Goal: Task Accomplishment & Management: Manage account settings

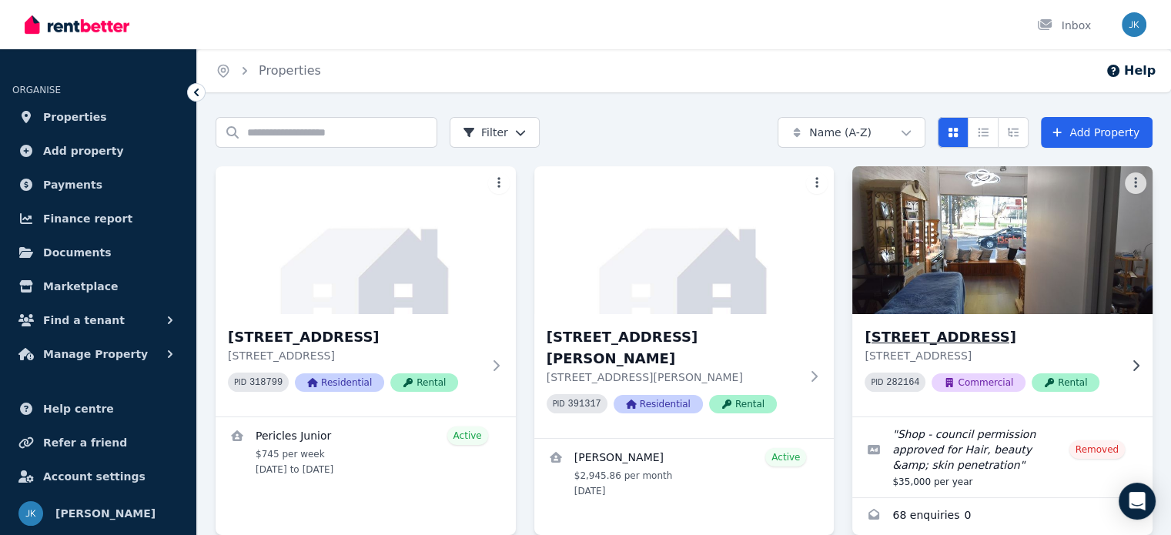
click at [913, 337] on h3 "[STREET_ADDRESS]" at bounding box center [991, 337] width 254 height 22
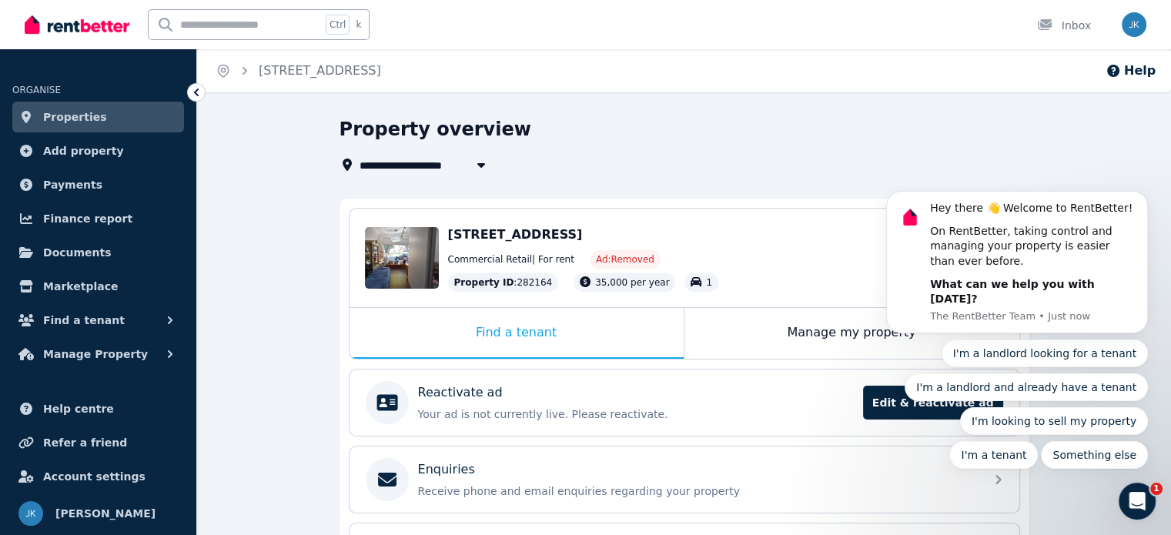
click at [767, 139] on div "Property overview" at bounding box center [679, 131] width 680 height 29
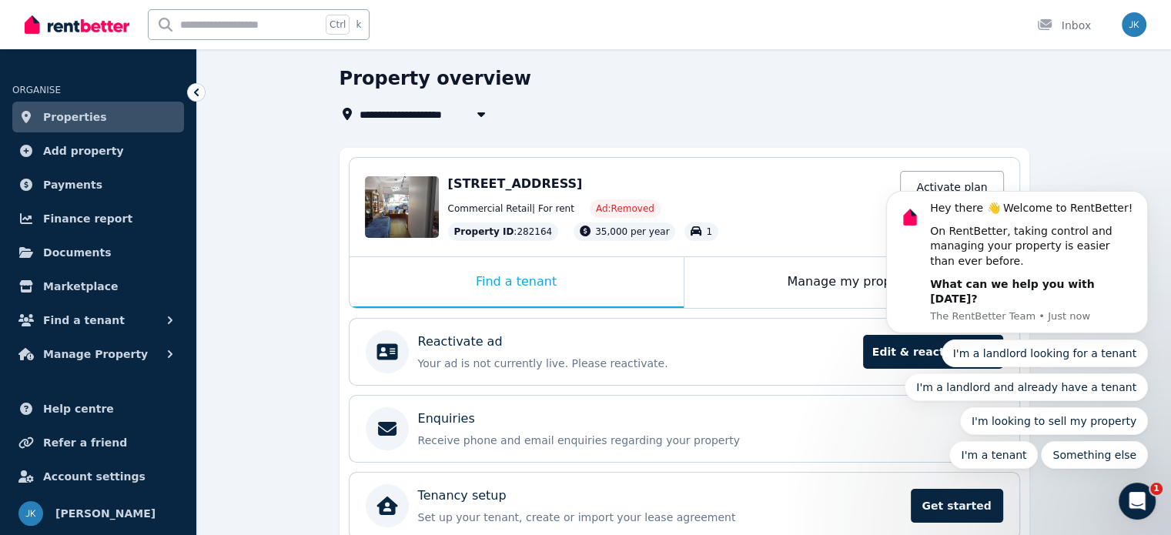
scroll to position [120, 0]
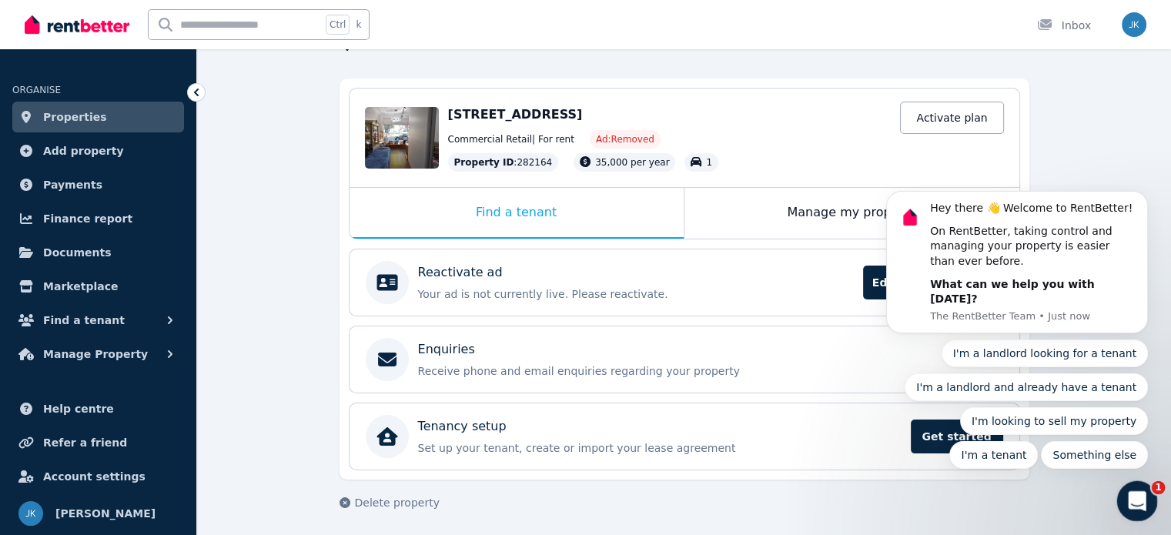
click at [1152, 486] on span "1" at bounding box center [1158, 488] width 14 height 14
click at [1081, 150] on div "**********" at bounding box center [684, 267] width 974 height 541
click at [58, 119] on span "Properties" at bounding box center [75, 117] width 64 height 18
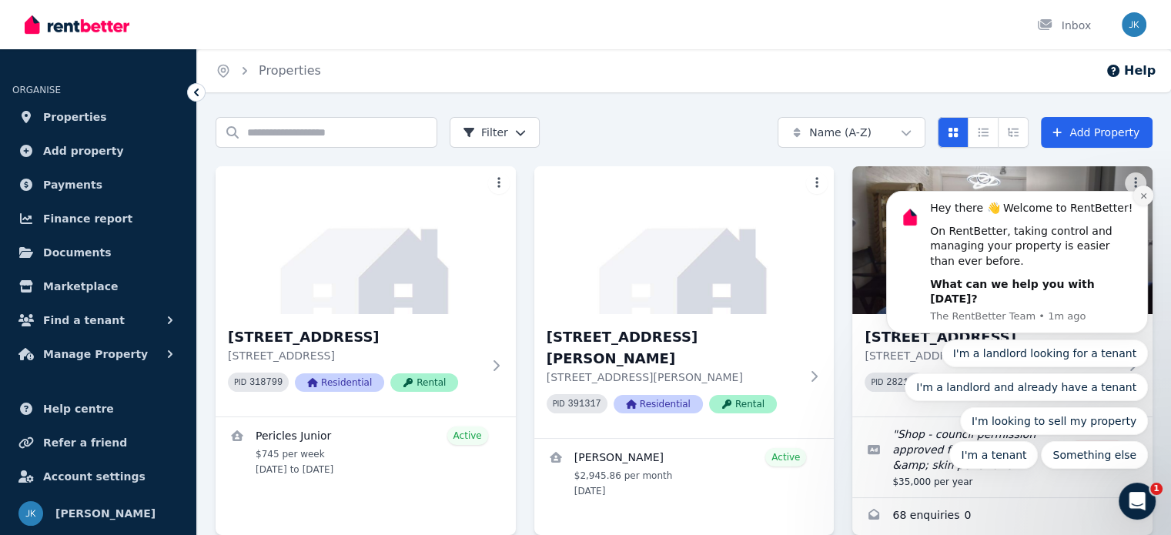
click at [1141, 200] on icon "Dismiss notification" at bounding box center [1143, 196] width 8 height 8
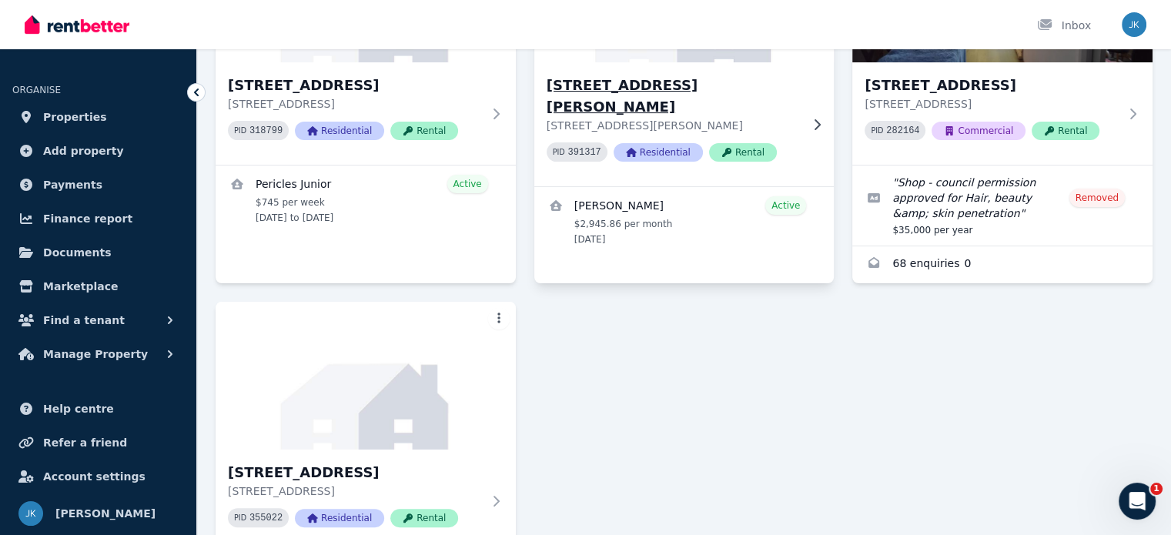
scroll to position [406, 0]
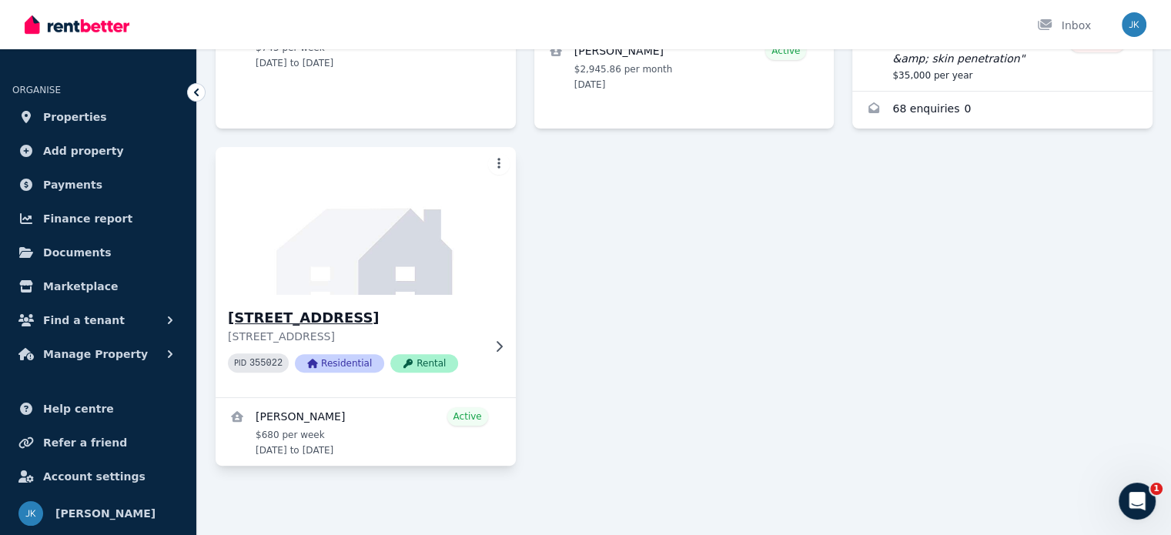
click at [336, 319] on h3 "[STREET_ADDRESS]" at bounding box center [355, 318] width 254 height 22
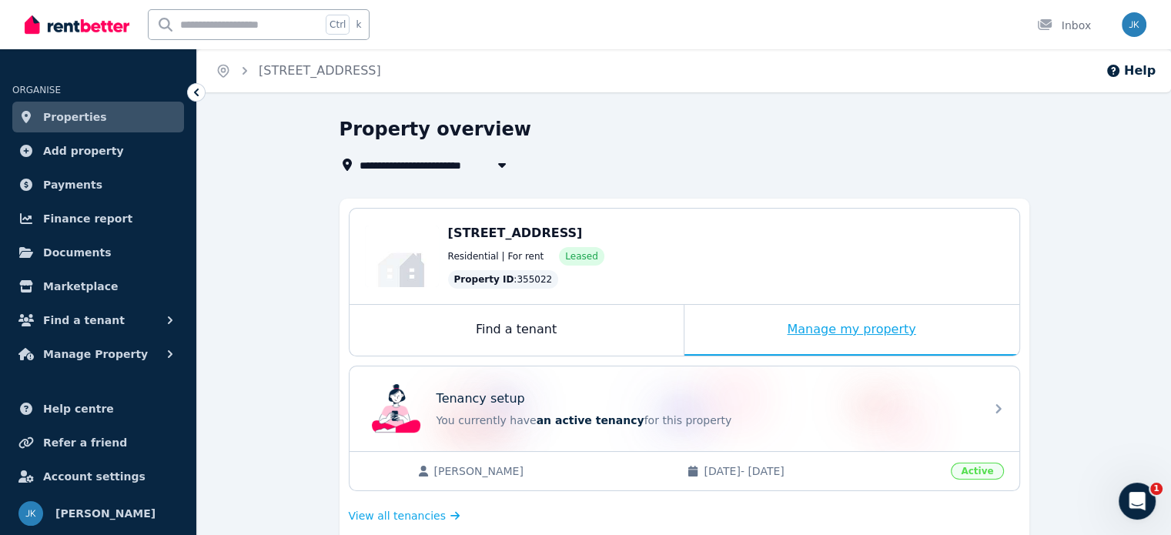
click at [843, 335] on div "Manage my property" at bounding box center [851, 330] width 335 height 51
click at [834, 328] on div "Manage my property" at bounding box center [851, 330] width 335 height 51
click at [847, 329] on div "Manage my property" at bounding box center [851, 330] width 335 height 51
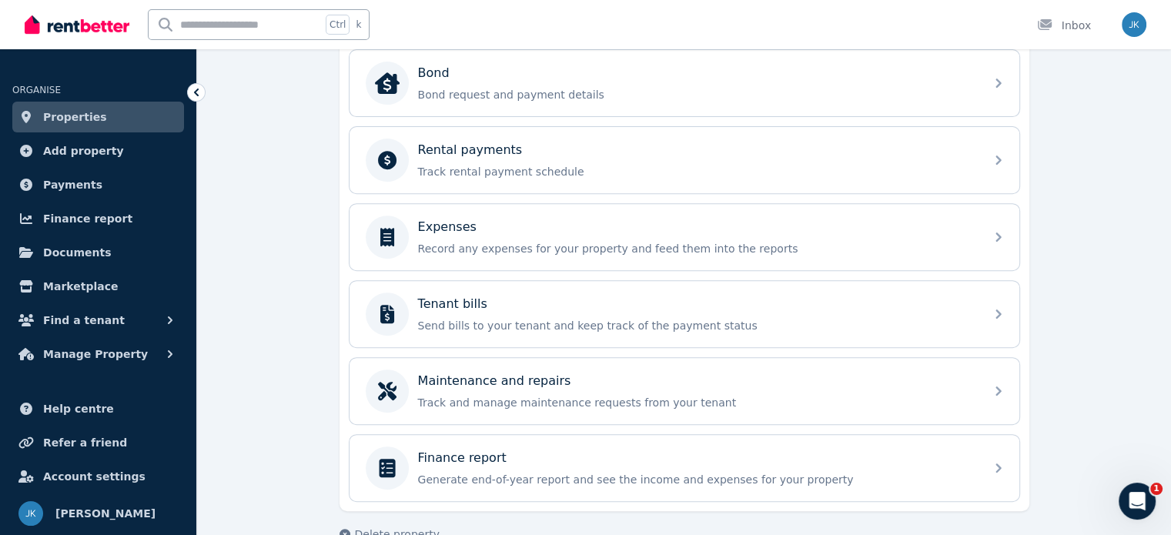
scroll to position [619, 0]
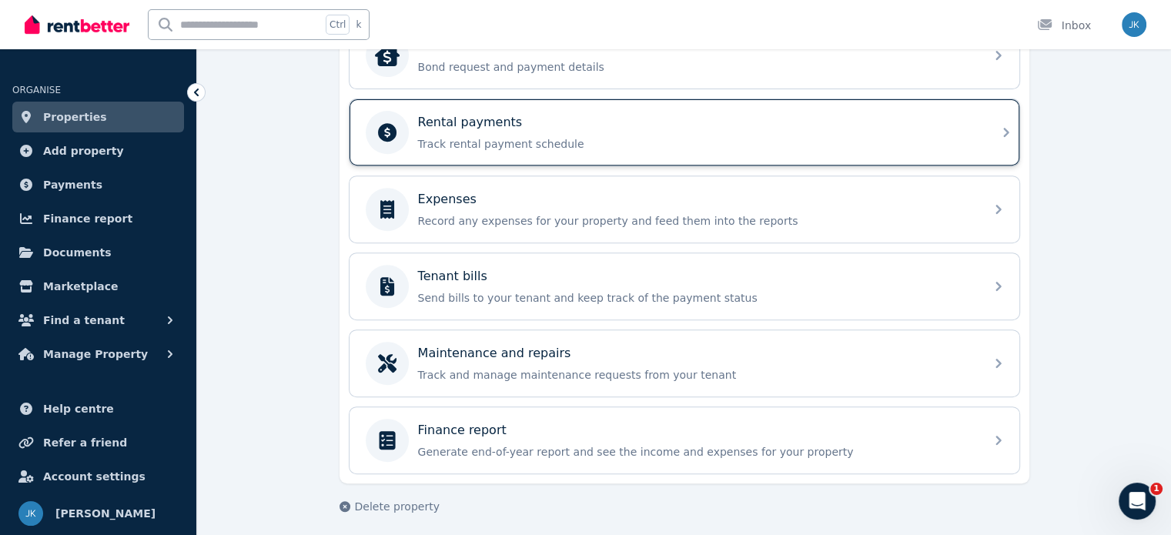
click at [504, 119] on p "Rental payments" at bounding box center [470, 122] width 105 height 18
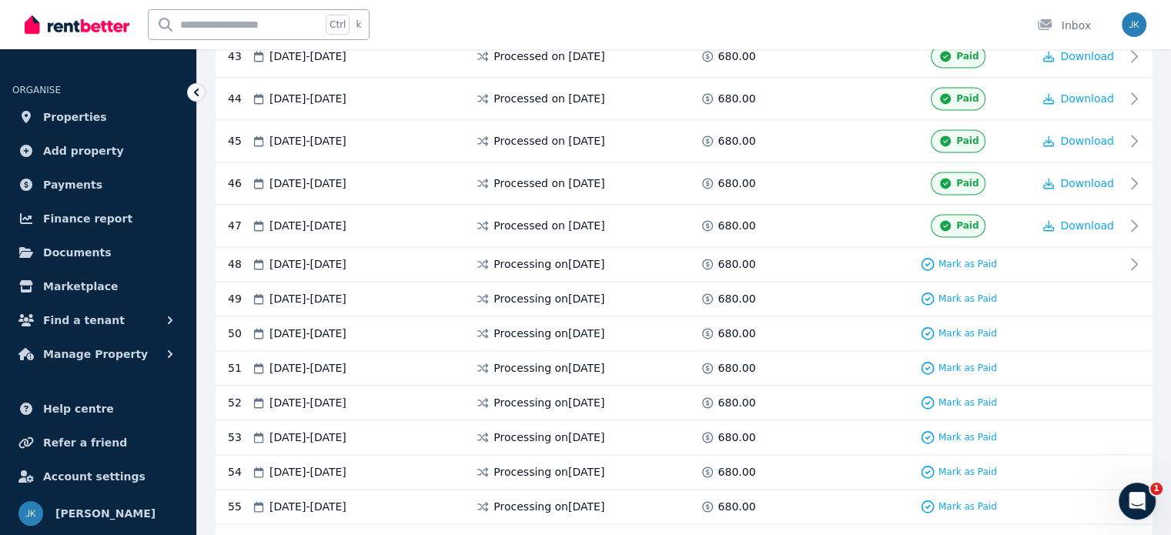
scroll to position [2259, 0]
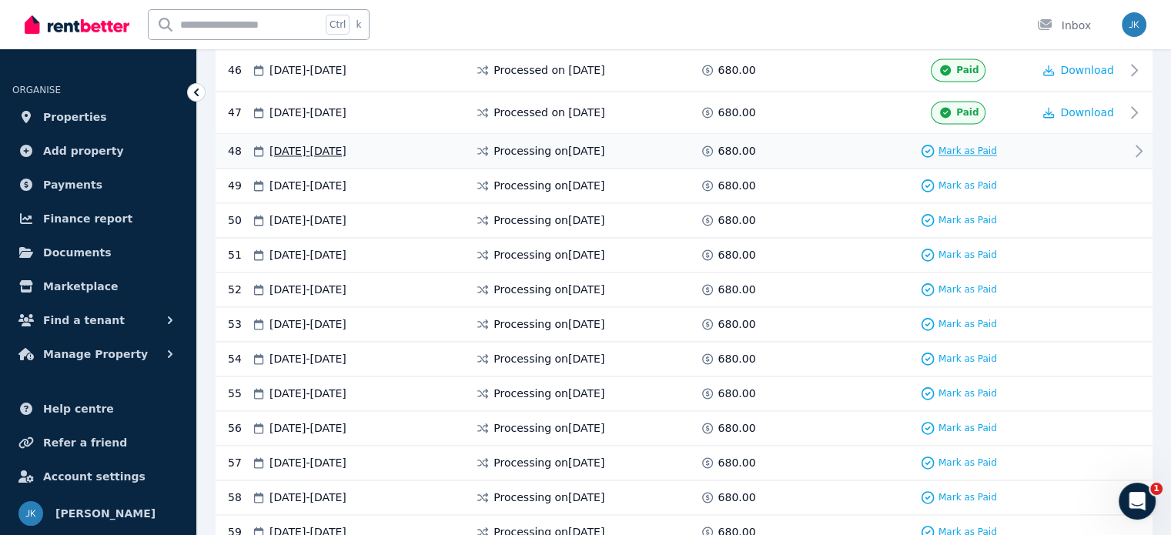
click at [960, 145] on span "Mark as Paid" at bounding box center [967, 151] width 58 height 12
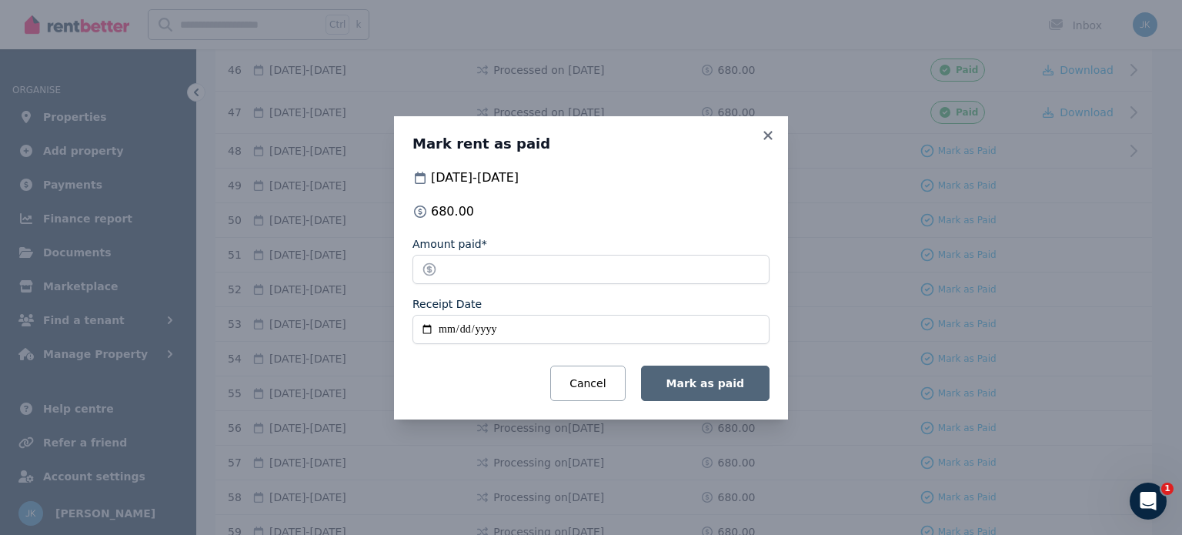
click at [716, 384] on span "Mark as paid" at bounding box center [705, 383] width 78 height 12
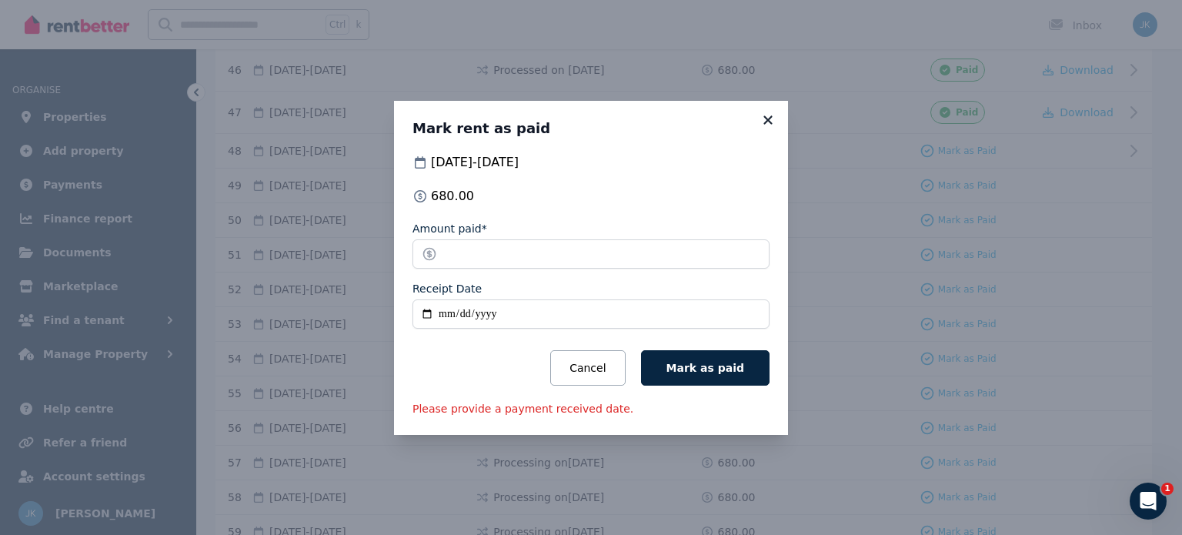
click at [767, 119] on icon at bounding box center [767, 120] width 15 height 14
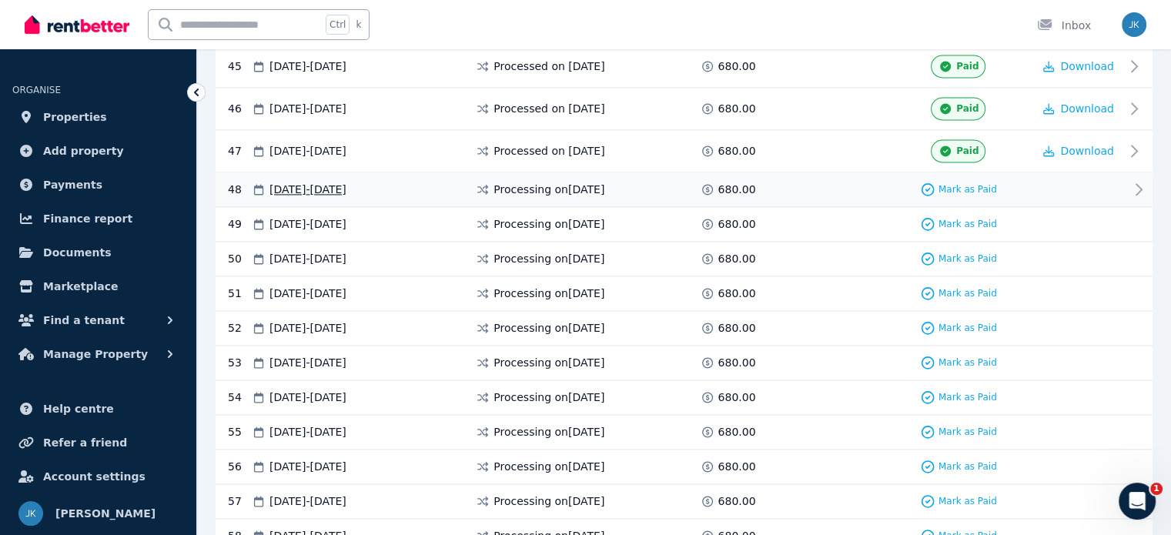
scroll to position [2223, 0]
click at [1134, 179] on icon at bounding box center [1138, 188] width 18 height 18
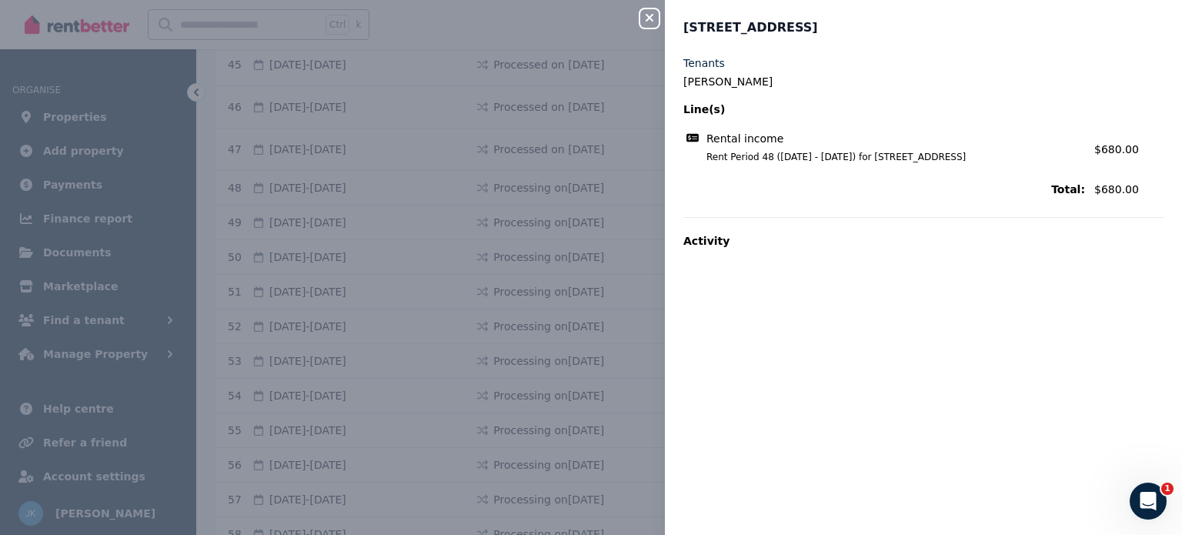
click at [566, 45] on div "Close panel [STREET_ADDRESS], Bondi Tenants [PERSON_NAME] Line(s) Rental income…" at bounding box center [591, 267] width 1182 height 535
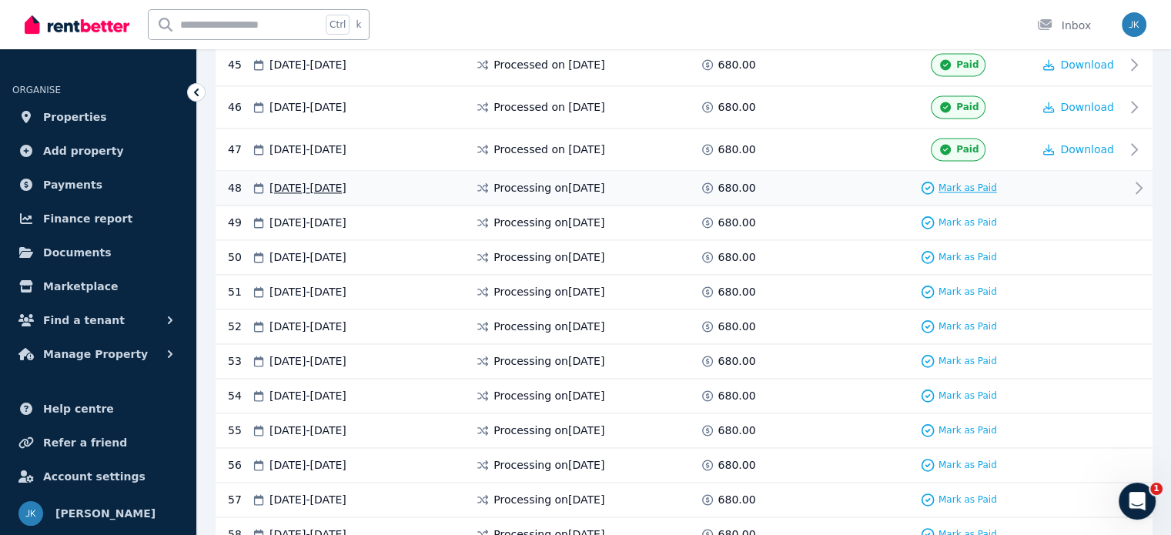
click at [947, 182] on span "Mark as Paid" at bounding box center [967, 188] width 58 height 12
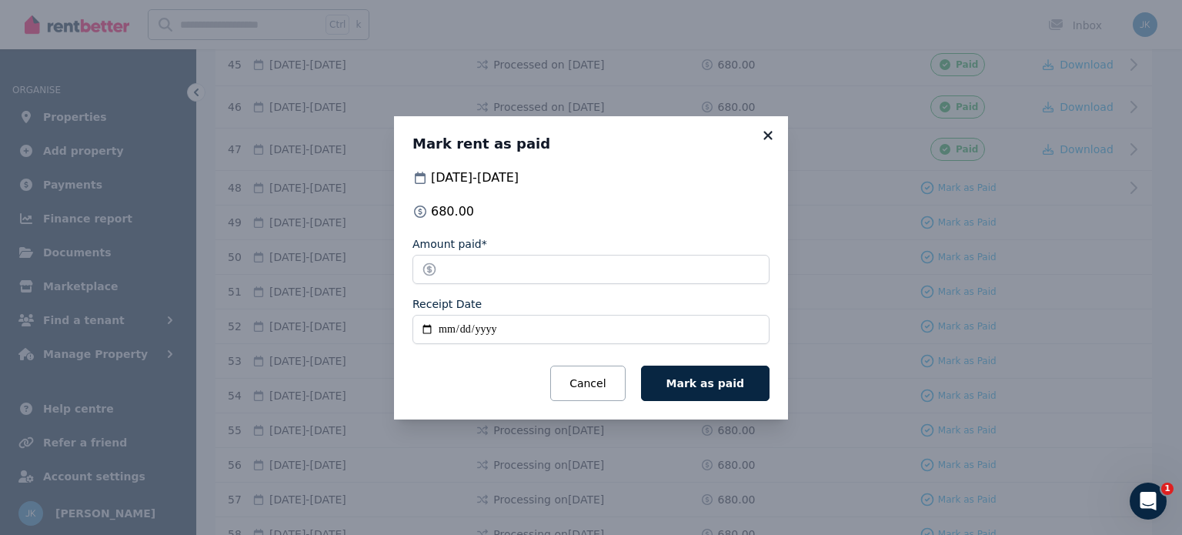
click at [772, 134] on icon at bounding box center [767, 136] width 15 height 14
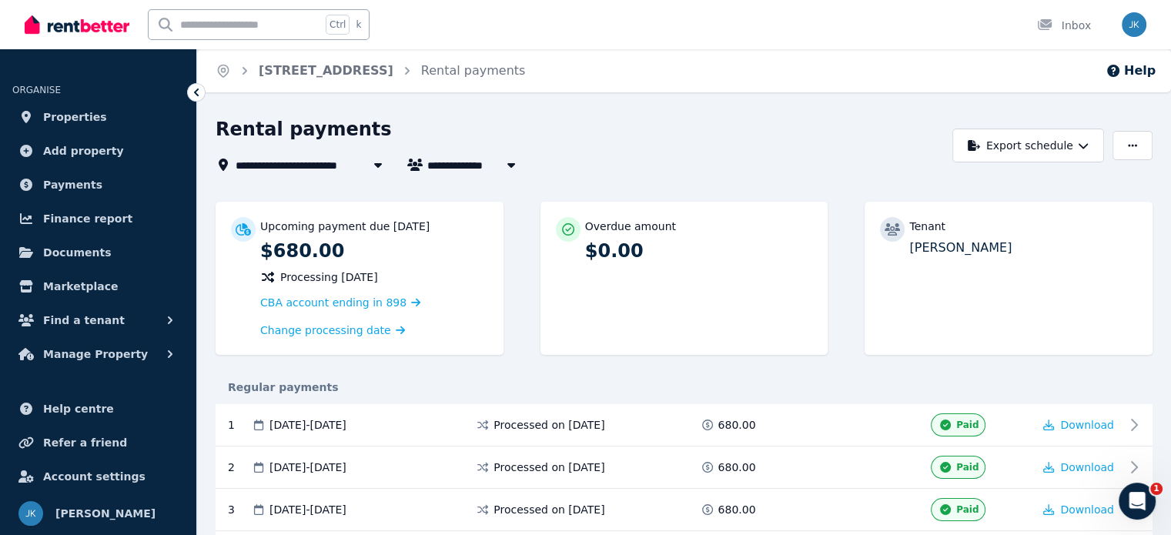
scroll to position [2, 0]
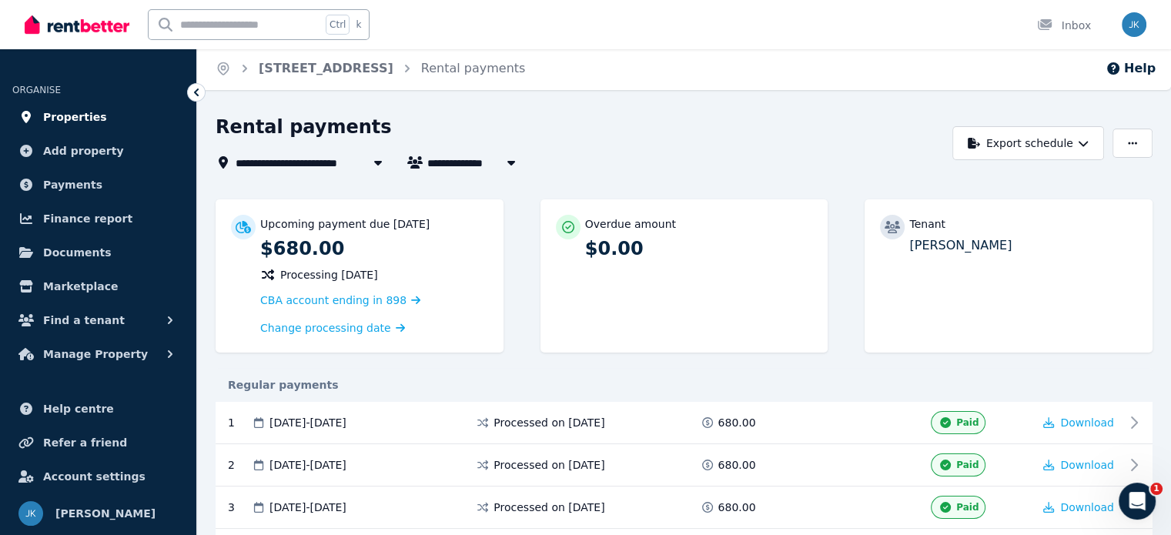
click at [53, 122] on span "Properties" at bounding box center [75, 117] width 64 height 18
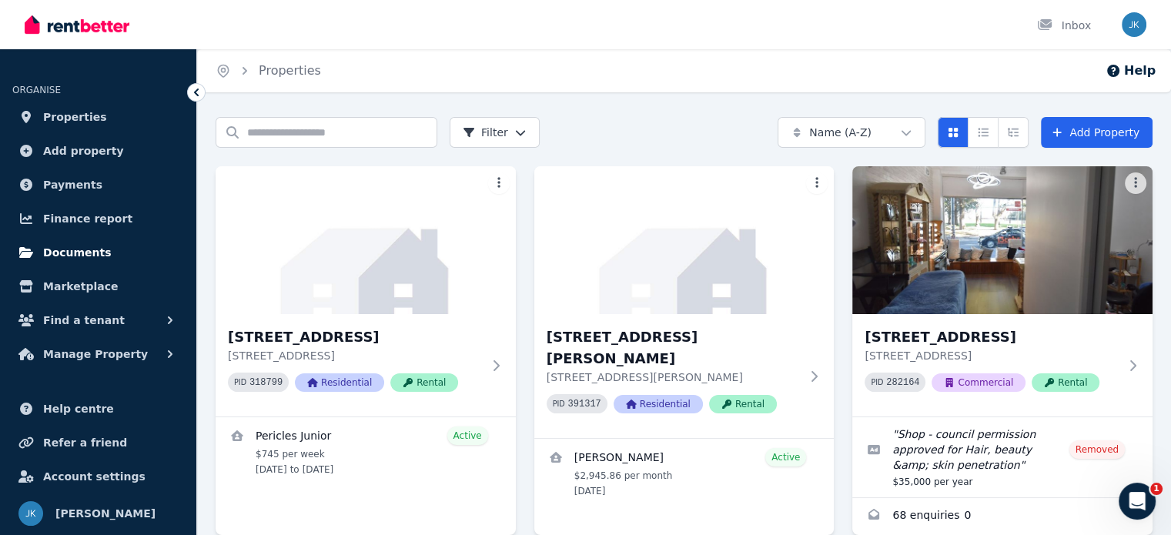
click at [63, 245] on span "Documents" at bounding box center [77, 252] width 68 height 18
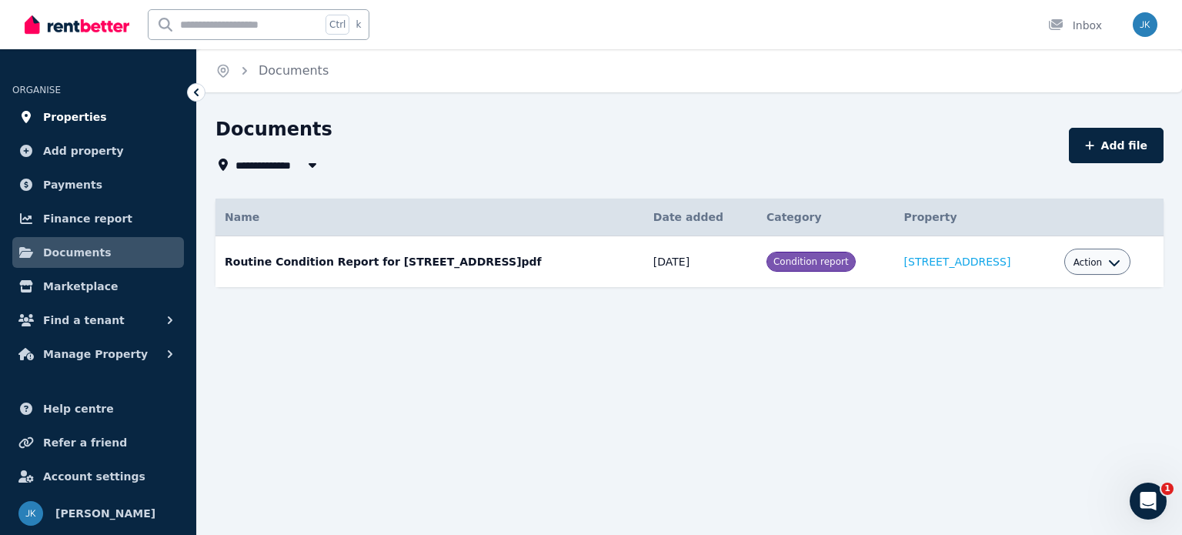
click at [59, 119] on span "Properties" at bounding box center [75, 117] width 64 height 18
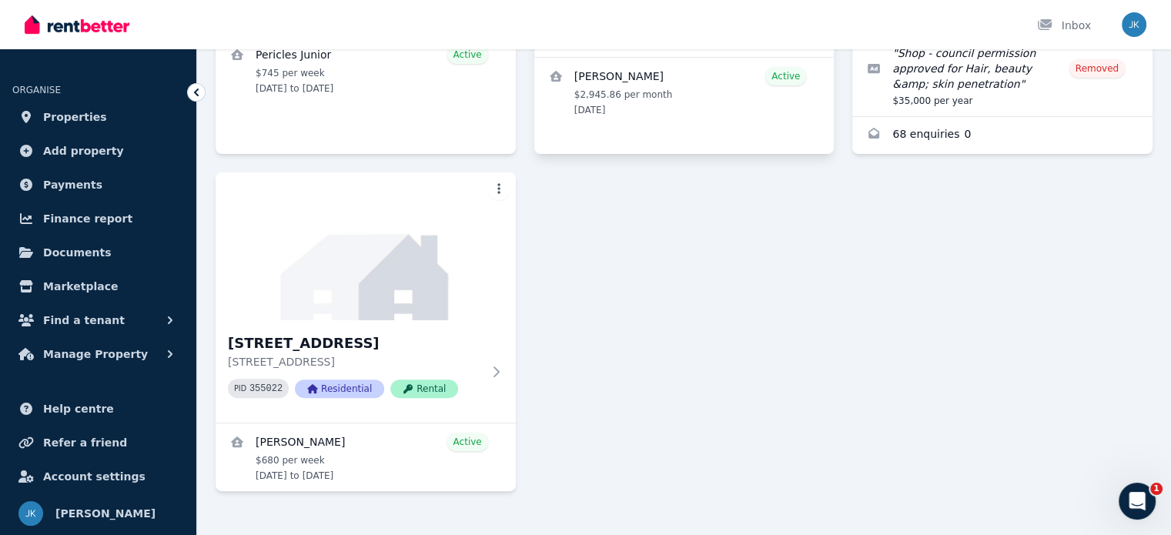
scroll to position [406, 0]
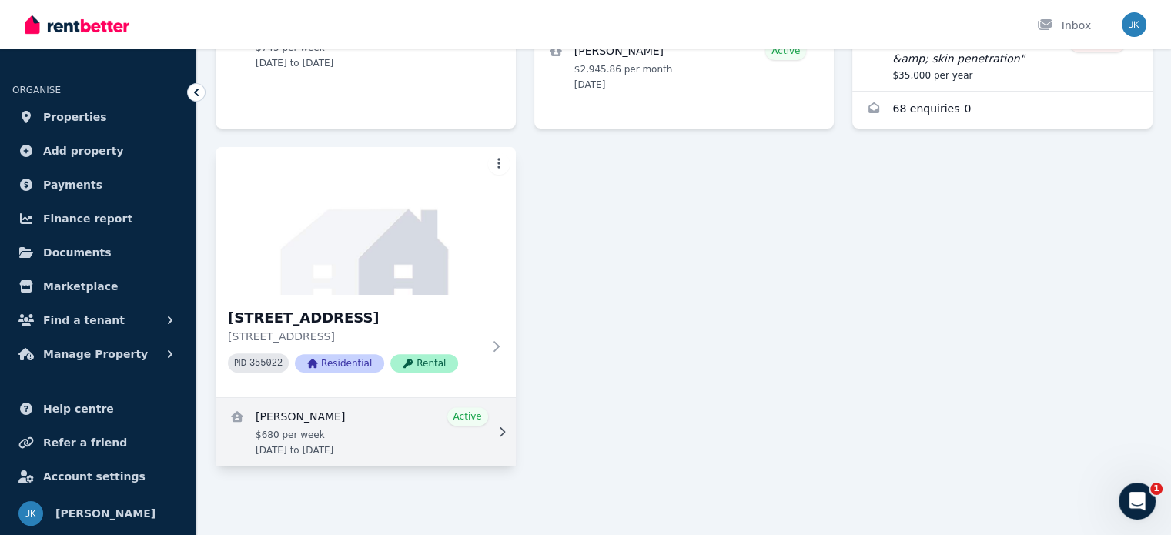
click at [307, 415] on link "View details for Ingrid Seaburn" at bounding box center [365, 432] width 300 height 68
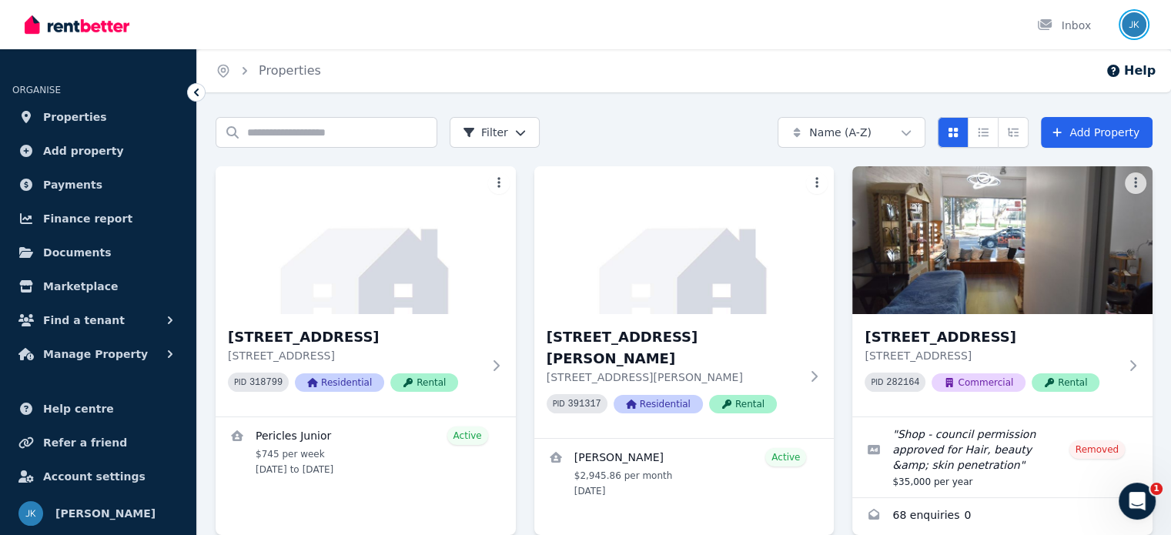
click at [1134, 22] on img "button" at bounding box center [1133, 24] width 25 height 25
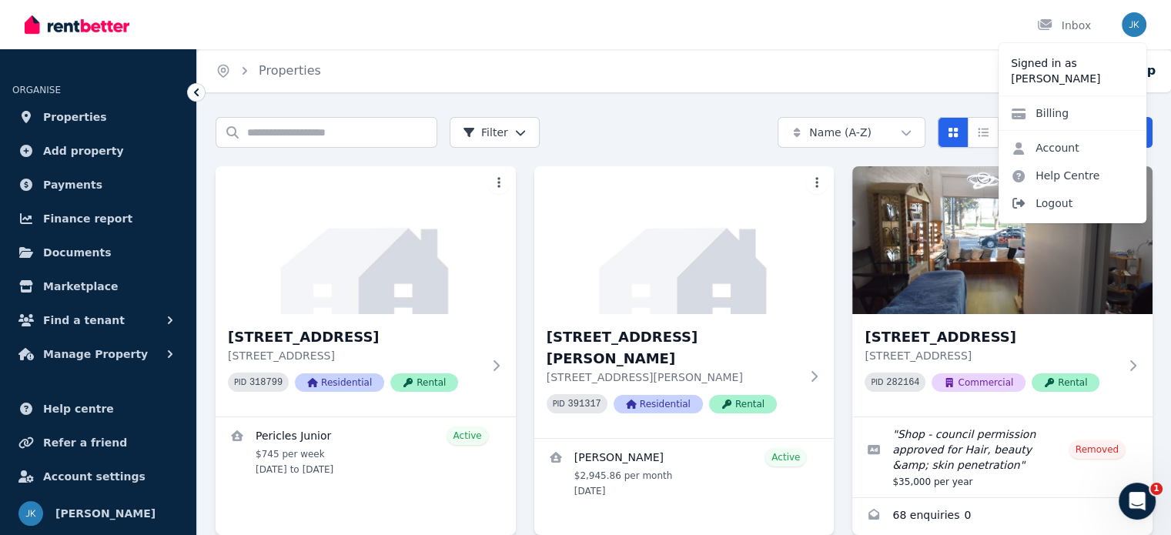
click at [1051, 204] on span "Logout" at bounding box center [1072, 203] width 148 height 28
